Goal: Task Accomplishment & Management: Complete application form

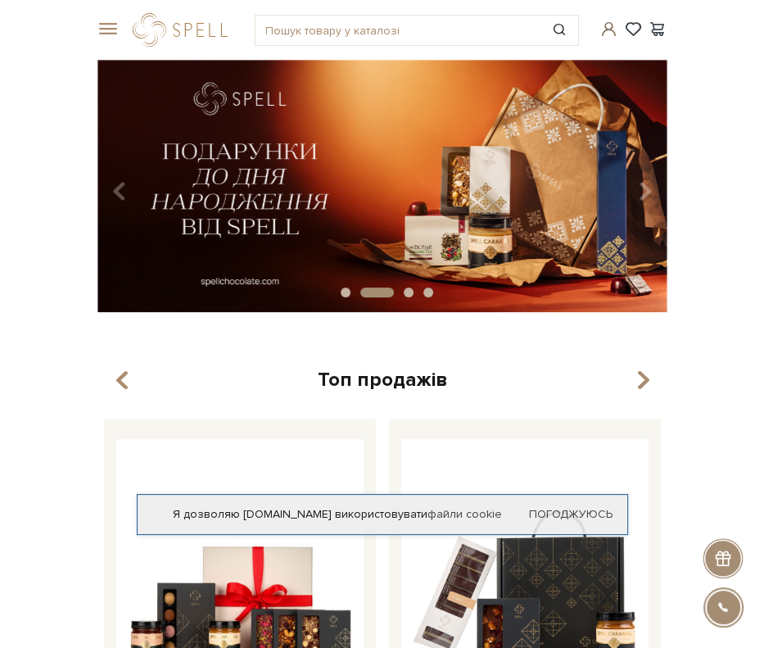
click at [614, 28] on span at bounding box center [609, 28] width 20 height 17
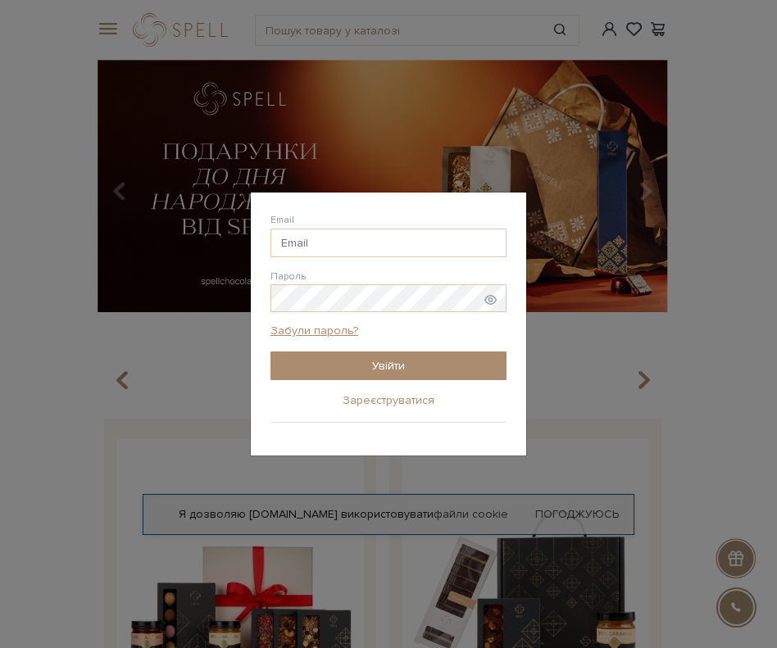
click at [410, 402] on link "Зареєструватися" at bounding box center [388, 400] width 92 height 14
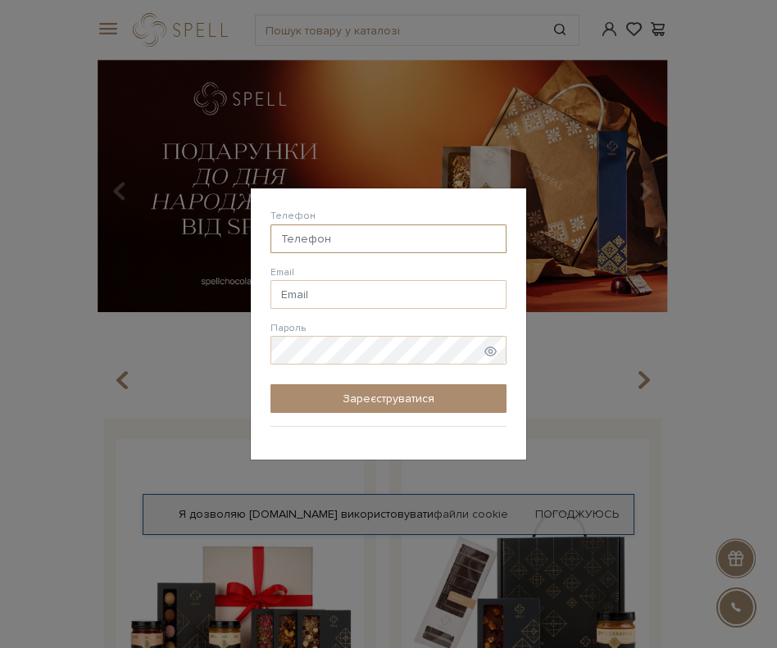
click at [390, 229] on input "Телефон" at bounding box center [388, 238] width 236 height 29
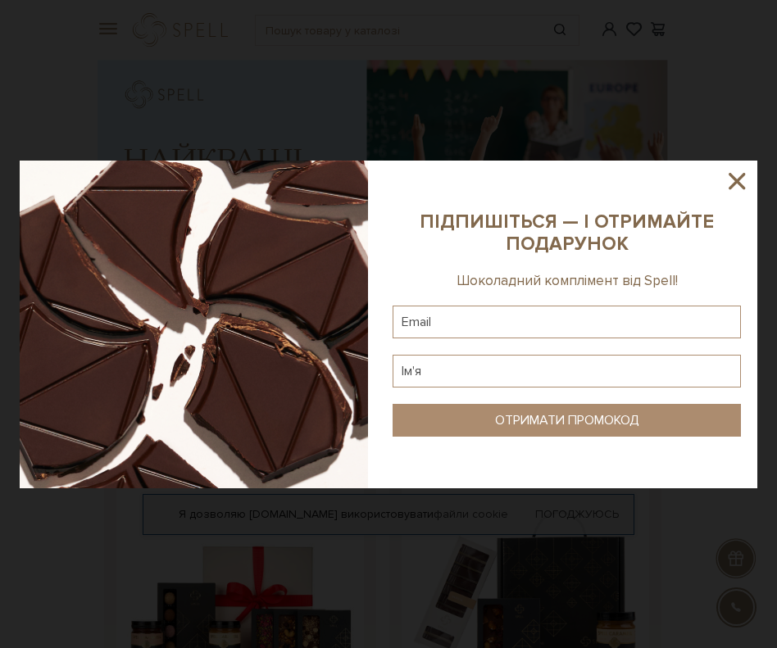
click at [739, 185] on icon at bounding box center [737, 181] width 28 height 28
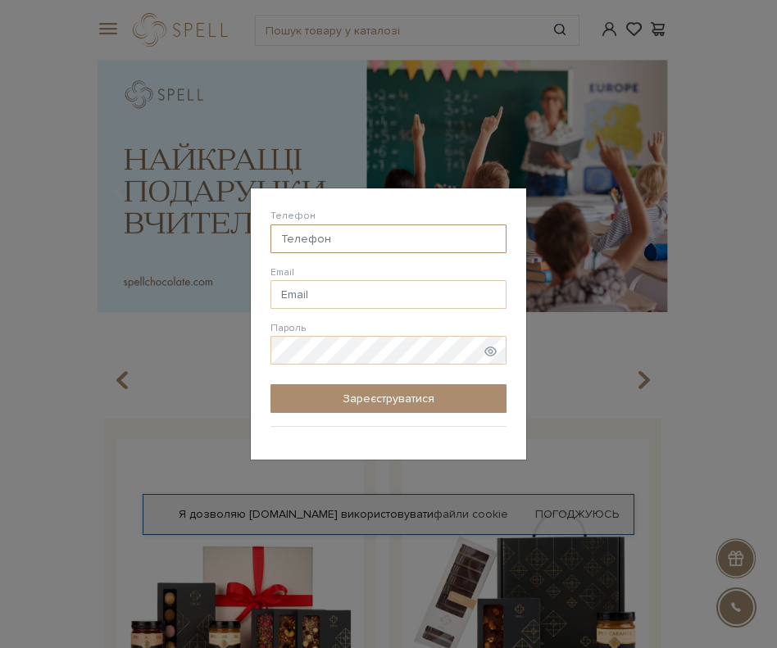
click at [379, 242] on input "Телефон" at bounding box center [388, 238] width 236 height 29
click at [379, 241] on input "Телефон" at bounding box center [388, 238] width 236 height 29
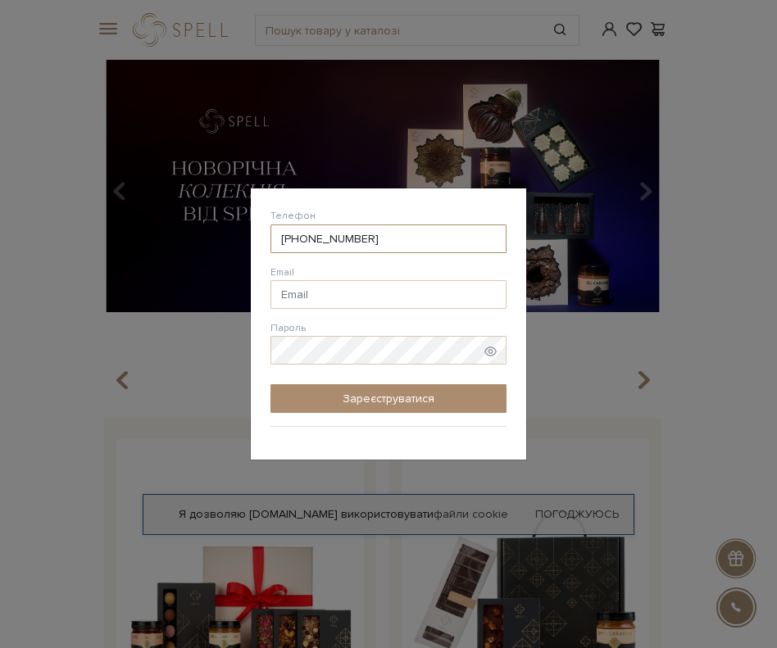
type input "38 (093) 101 58 42"
click at [419, 303] on input "Email" at bounding box center [388, 294] width 236 height 29
type input "[EMAIL_ADDRESS][PERSON_NAME][DOMAIN_NAME]"
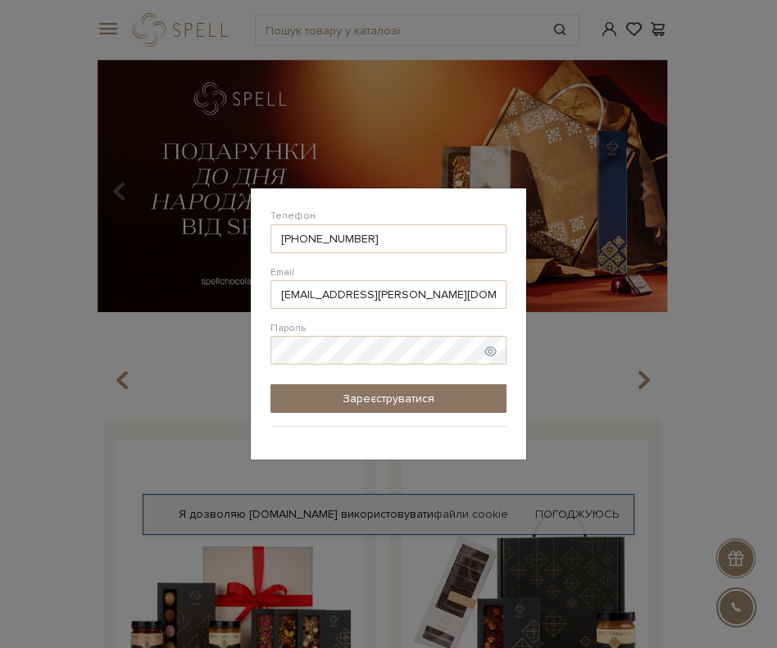
click at [454, 397] on button "Зареєструватися" at bounding box center [388, 398] width 236 height 29
click at [401, 392] on button "Зареєструватися" at bounding box center [388, 398] width 236 height 29
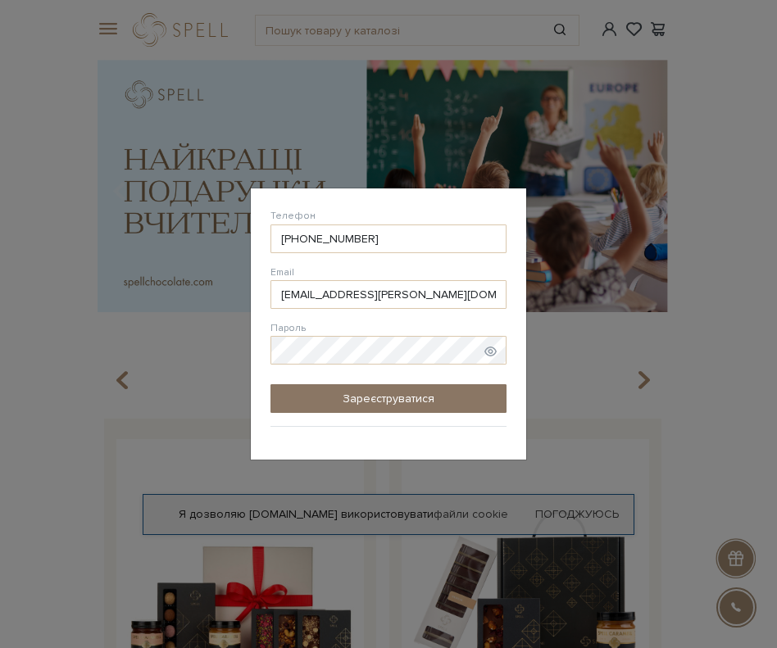
click at [411, 391] on button "Зареєструватися" at bounding box center [388, 398] width 236 height 29
